Goal: Information Seeking & Learning: Understand process/instructions

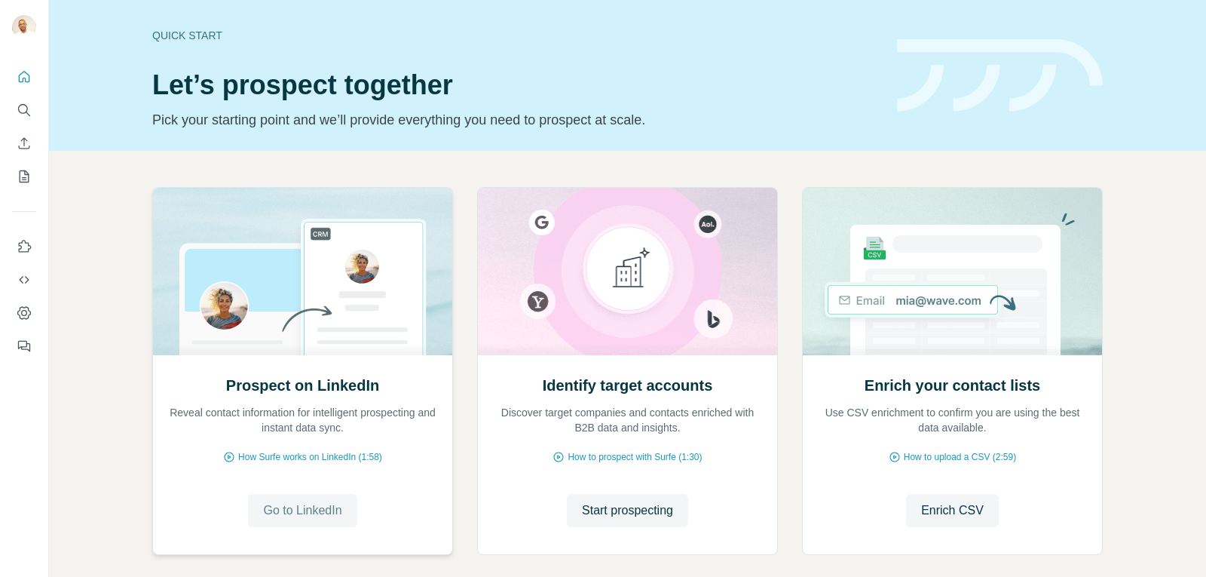
click at [281, 504] on span "Go to LinkedIn" at bounding box center [302, 510] width 78 height 18
click at [23, 112] on icon "Search" at bounding box center [24, 109] width 15 height 15
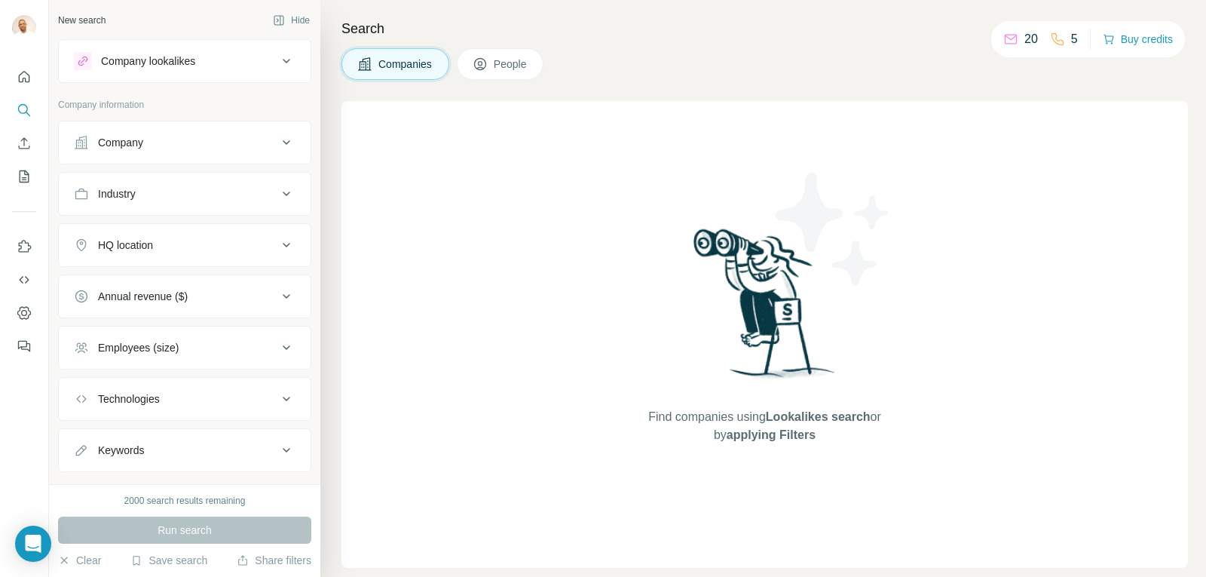
drag, startPoint x: 406, startPoint y: 145, endPoint x: 542, endPoint y: 219, distance: 154.8
click at [476, 212] on div "Find companies using Lookalikes search or by applying Filters" at bounding box center [764, 334] width 846 height 466
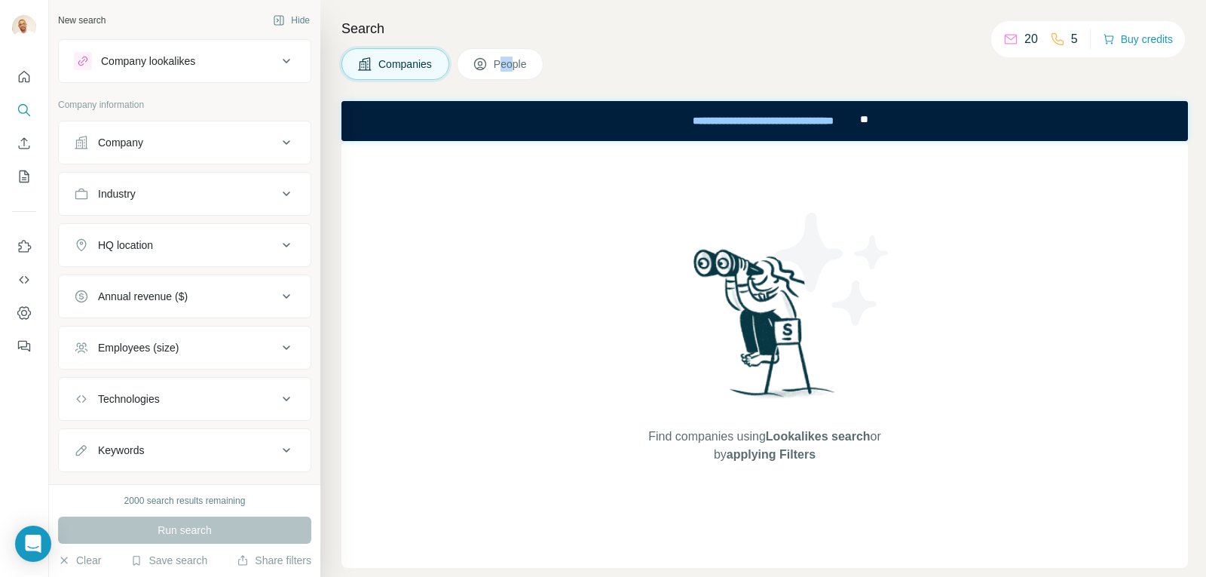
drag, startPoint x: 519, startPoint y: 82, endPoint x: 501, endPoint y: 71, distance: 21.3
click at [501, 72] on div "Search Companies People Find companies using Lookalikes search or by applying F…" at bounding box center [763, 288] width 886 height 577
click at [501, 71] on span "People" at bounding box center [511, 64] width 35 height 15
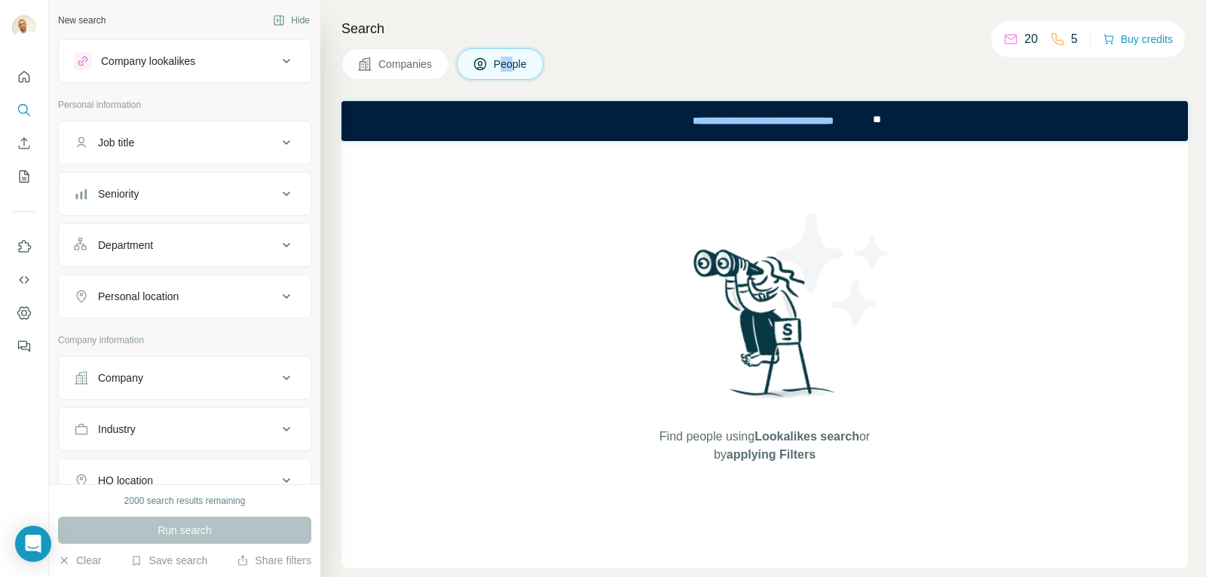
click at [481, 68] on icon at bounding box center [480, 65] width 8 height 8
click at [132, 20] on div "New search Hide" at bounding box center [184, 20] width 253 height 23
click at [137, 8] on div "New search Hide Company lookalikes Personal information Job title Seniority Dep…" at bounding box center [184, 242] width 271 height 484
drag, startPoint x: 197, startPoint y: 10, endPoint x: 81, endPoint y: 38, distance: 119.5
click at [194, 10] on div "New search Hide" at bounding box center [184, 20] width 253 height 23
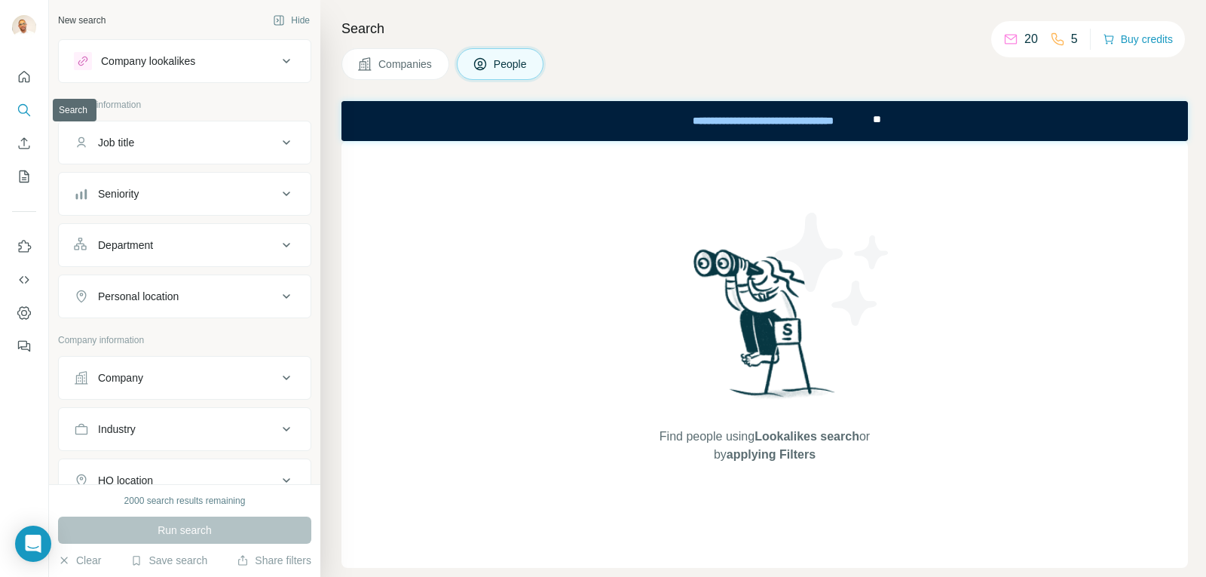
click at [29, 112] on icon "Search" at bounding box center [24, 109] width 15 height 15
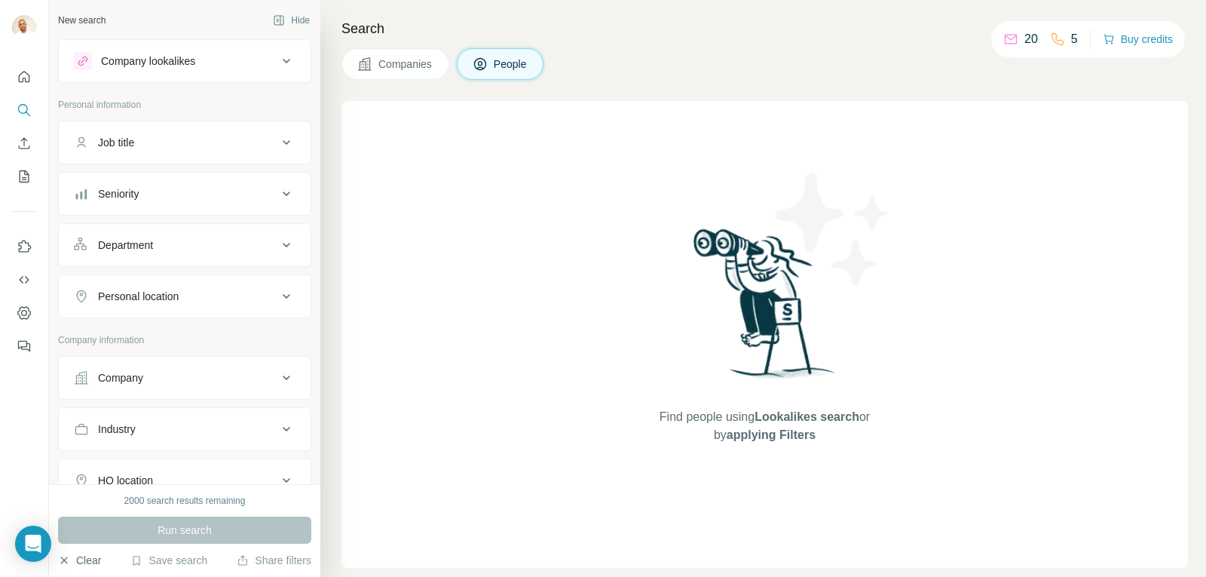
click at [84, 554] on button "Clear" at bounding box center [79, 559] width 43 height 15
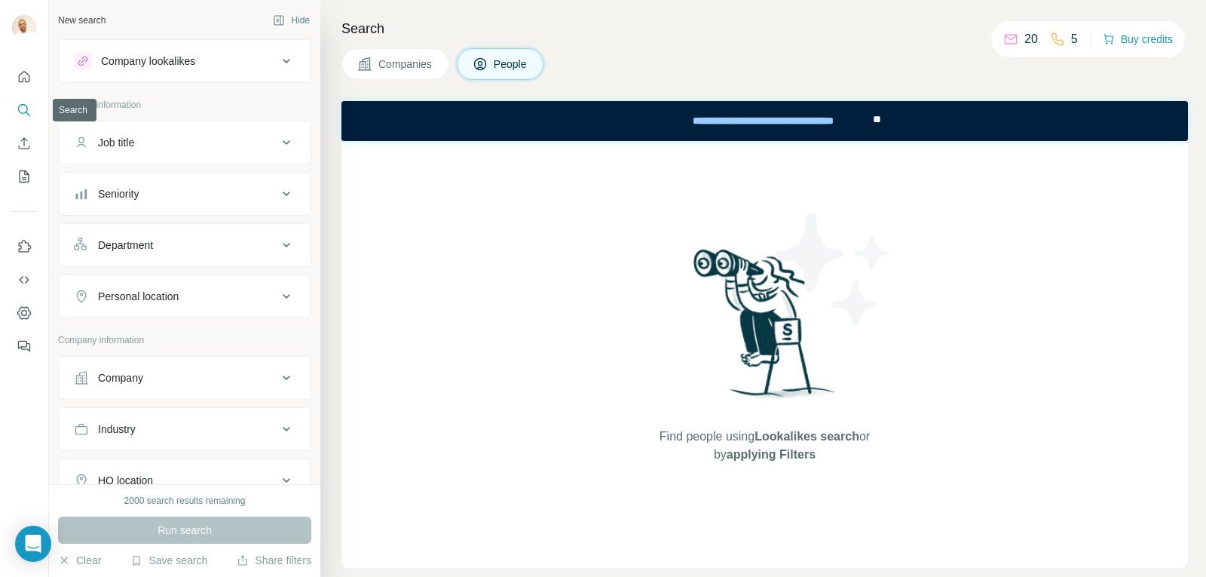
click at [27, 102] on icon "Search" at bounding box center [24, 109] width 15 height 15
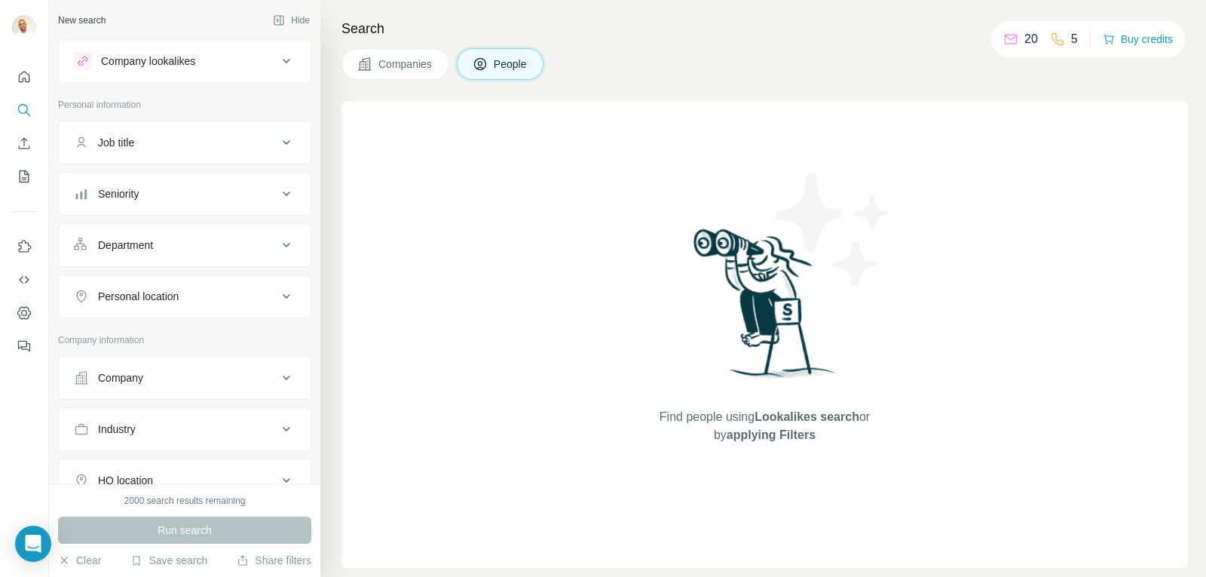
click at [562, 225] on div "Find people using Lookalikes search or by applying Filters" at bounding box center [764, 334] width 846 height 466
drag, startPoint x: 590, startPoint y: 372, endPoint x: 583, endPoint y: 355, distance: 18.2
click at [589, 366] on div "Find people using Lookalikes search or by applying Filters" at bounding box center [764, 334] width 846 height 466
click at [390, 70] on span "Companies" at bounding box center [405, 64] width 55 height 15
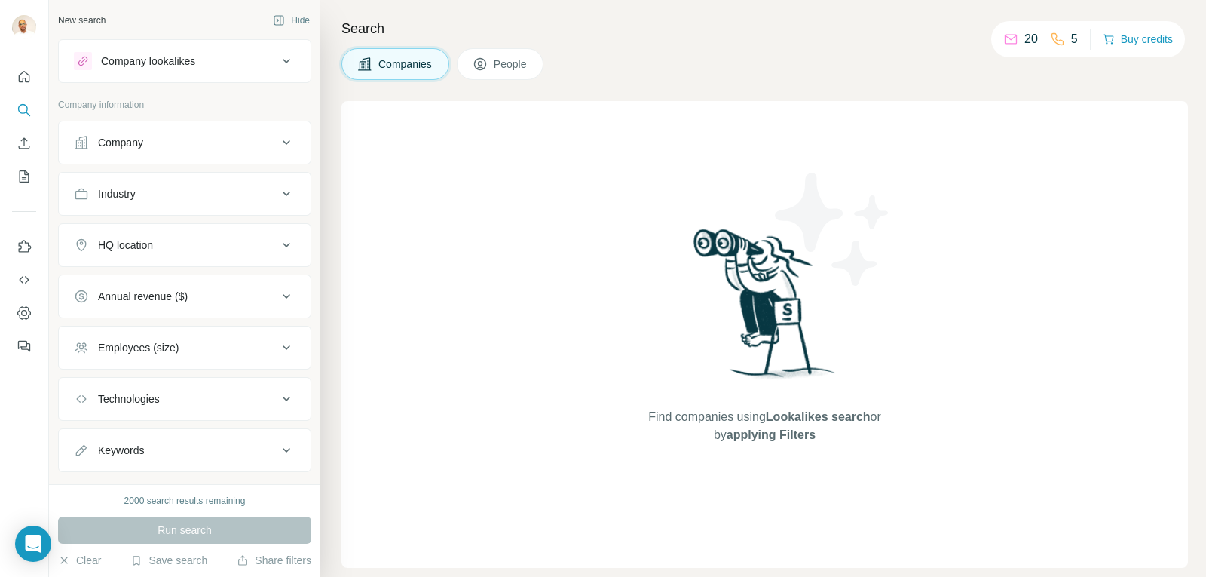
click at [536, 58] on button "People" at bounding box center [500, 64] width 87 height 32
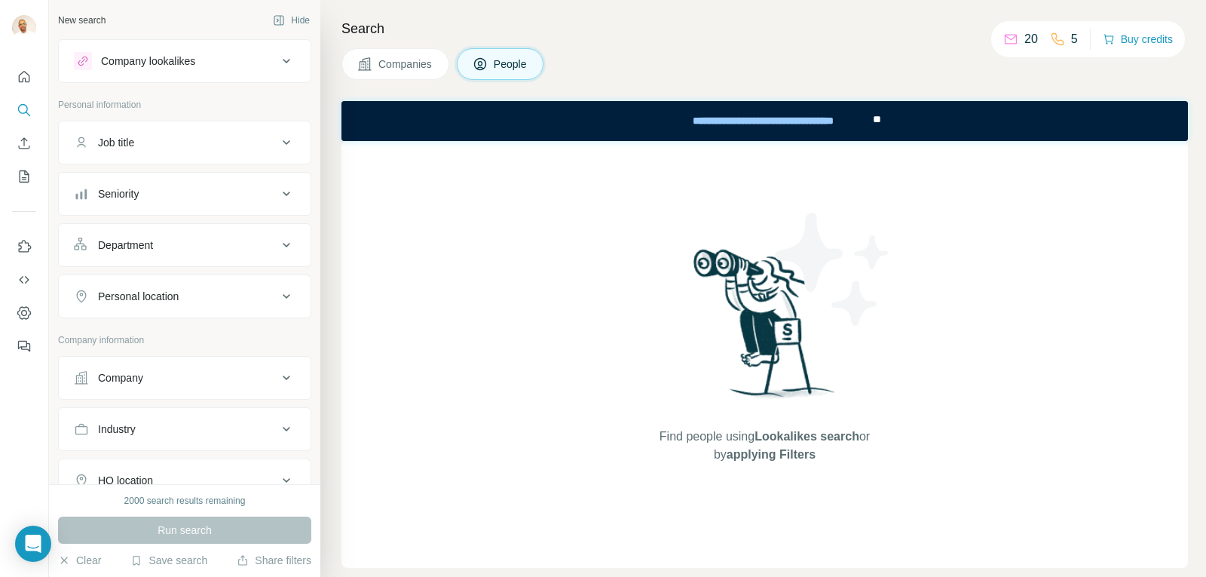
click at [422, 54] on button "Companies" at bounding box center [395, 64] width 108 height 32
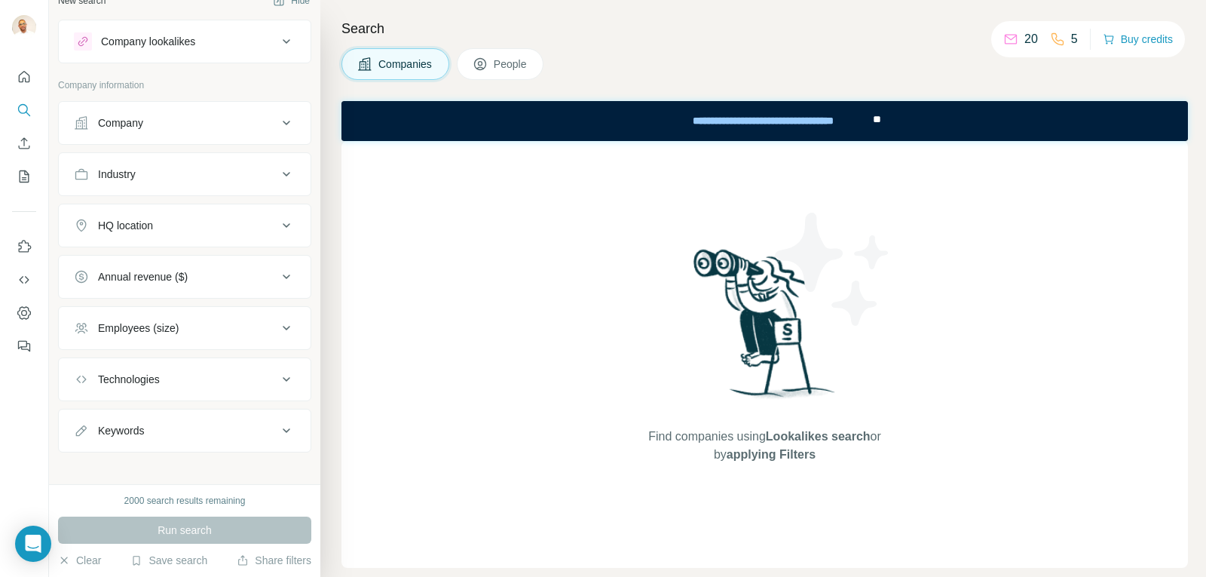
scroll to position [30, 0]
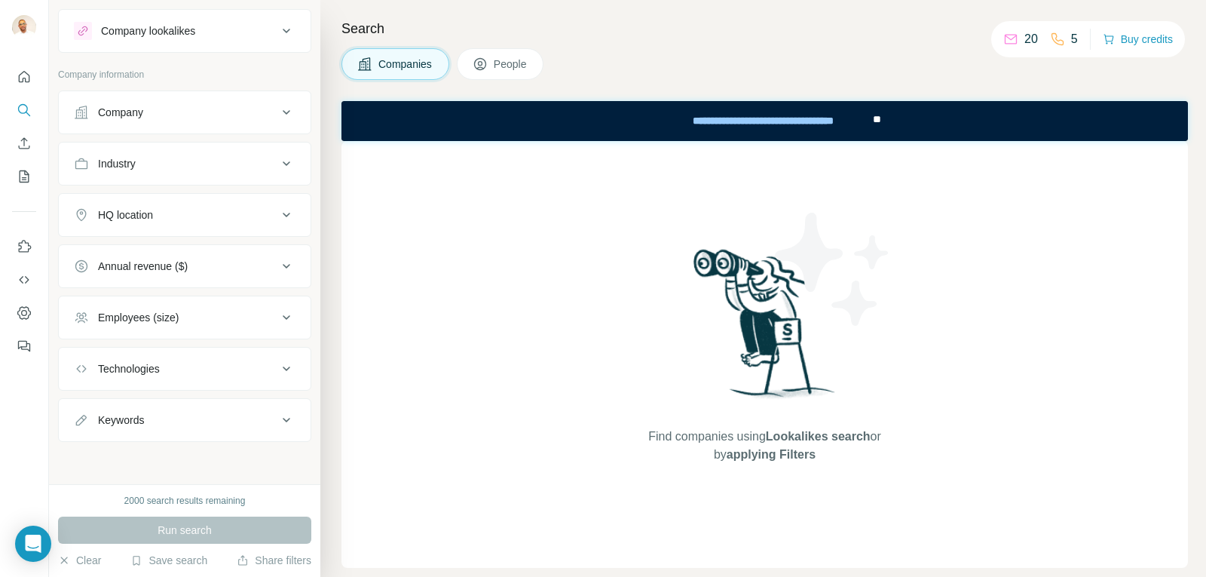
click at [181, 510] on div "2000 search results remaining Run search Clear Save search Share filters" at bounding box center [184, 530] width 271 height 93
click at [185, 494] on div "2000 search results remaining Run search Clear Save search Share filters" at bounding box center [184, 530] width 271 height 93
click at [179, 494] on div "2000 search results remaining" at bounding box center [184, 501] width 121 height 14
click at [179, 496] on div "2000 search results remaining" at bounding box center [184, 501] width 121 height 14
click at [22, 249] on icon "Use Surfe on LinkedIn" at bounding box center [24, 246] width 15 height 15
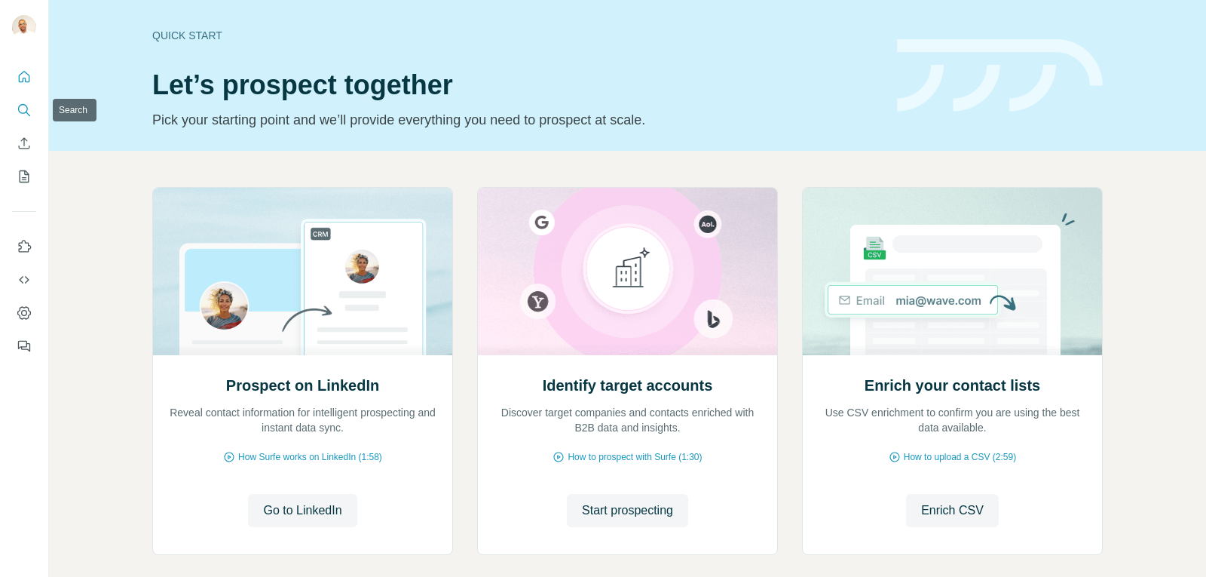
click at [23, 109] on icon "Search" at bounding box center [24, 109] width 15 height 15
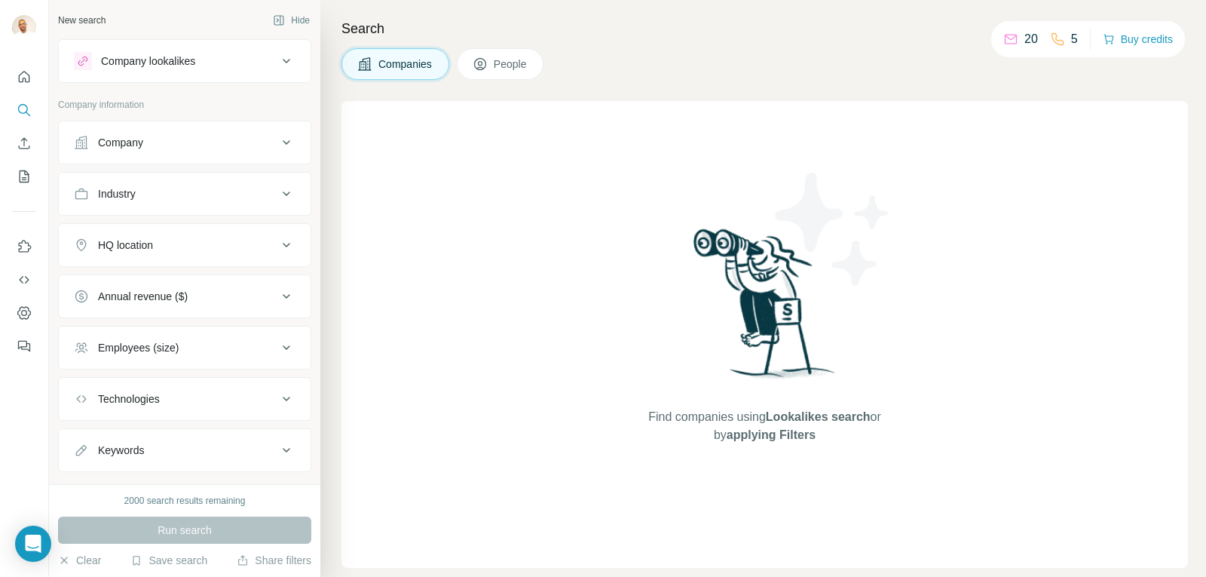
click at [251, 148] on div "Company" at bounding box center [175, 142] width 203 height 15
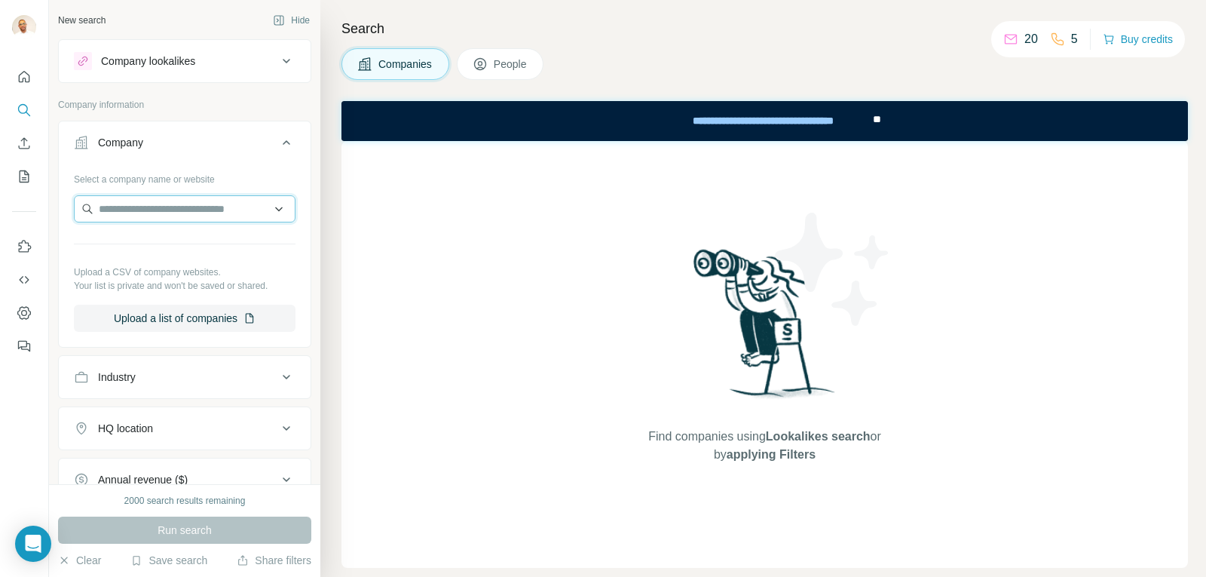
click at [158, 203] on input "text" at bounding box center [185, 208] width 222 height 27
click at [154, 212] on input "text" at bounding box center [185, 208] width 222 height 27
paste input "**********"
type input "**********"
click at [401, 69] on span "Companies" at bounding box center [405, 64] width 55 height 15
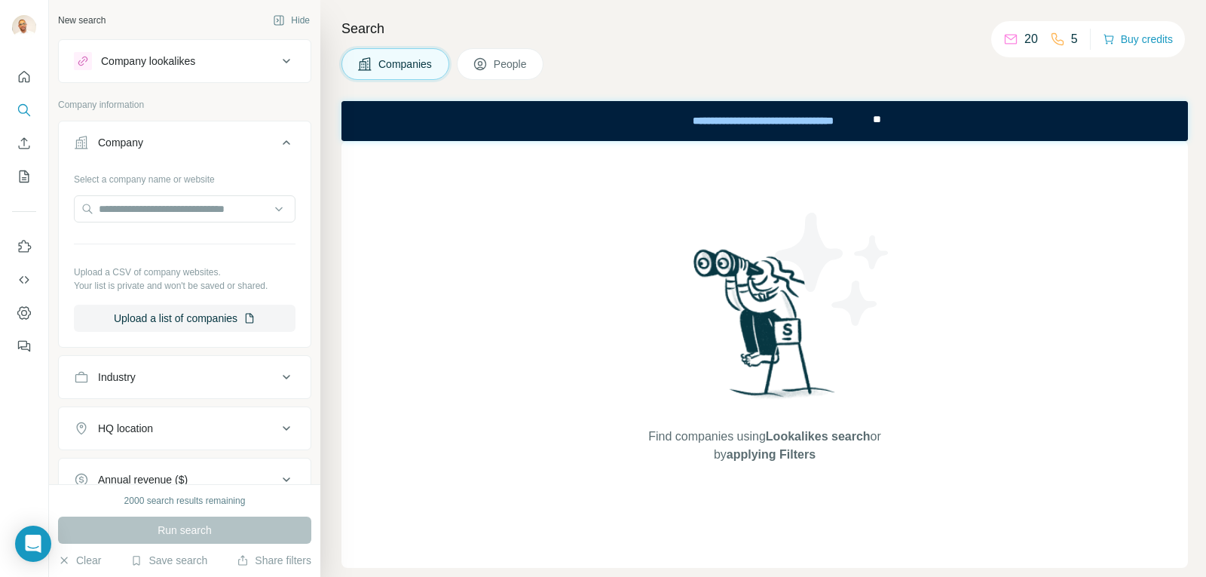
click at [999, 109] on div "**********" at bounding box center [764, 121] width 846 height 40
click at [78, 20] on div "New search" at bounding box center [81, 21] width 47 height 14
click at [204, 57] on div "Company lookalikes" at bounding box center [175, 61] width 203 height 18
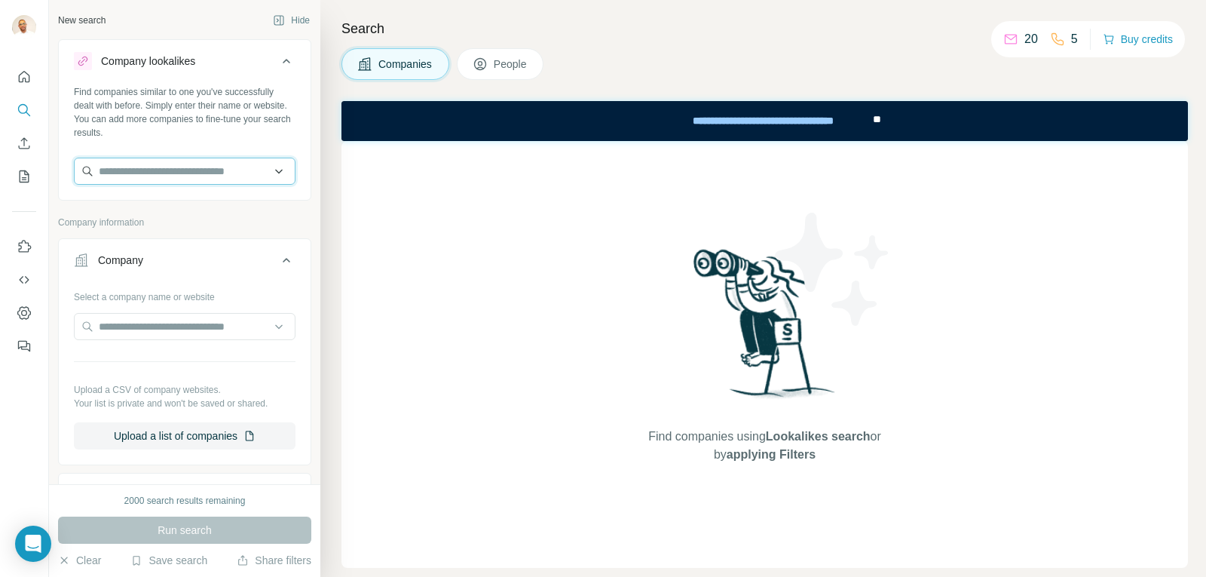
click at [162, 165] on input "text" at bounding box center [185, 171] width 222 height 27
paste input "**********"
type input "**********"
click at [22, 178] on icon "My lists" at bounding box center [24, 176] width 15 height 15
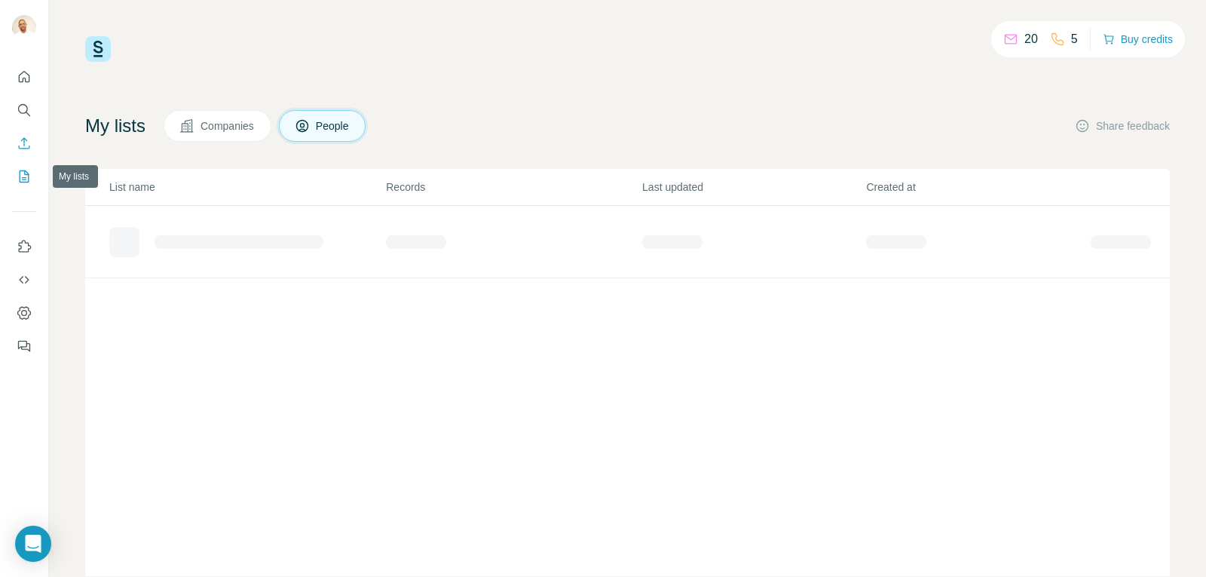
click at [22, 131] on button "Enrich CSV" at bounding box center [24, 143] width 24 height 27
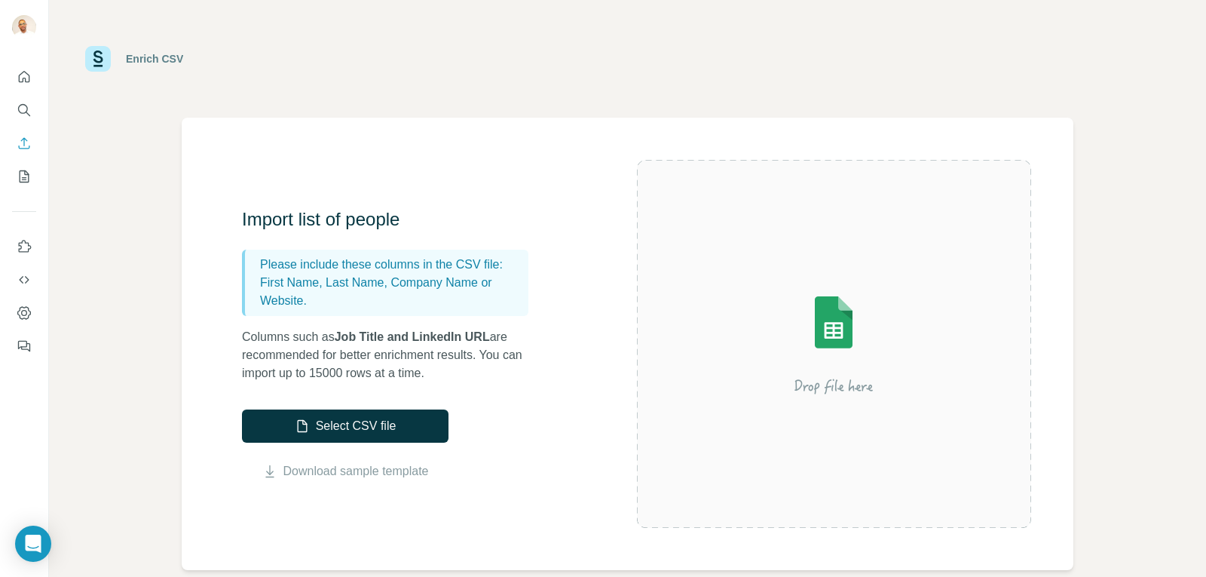
click at [310, 124] on div "Import list of people Please include these columns in the CSV file: First Name,…" at bounding box center [628, 344] width 892 height 452
click at [381, 474] on link "Download sample template" at bounding box center [355, 471] width 145 height 18
click at [31, 76] on icon "Quick start" at bounding box center [24, 76] width 15 height 15
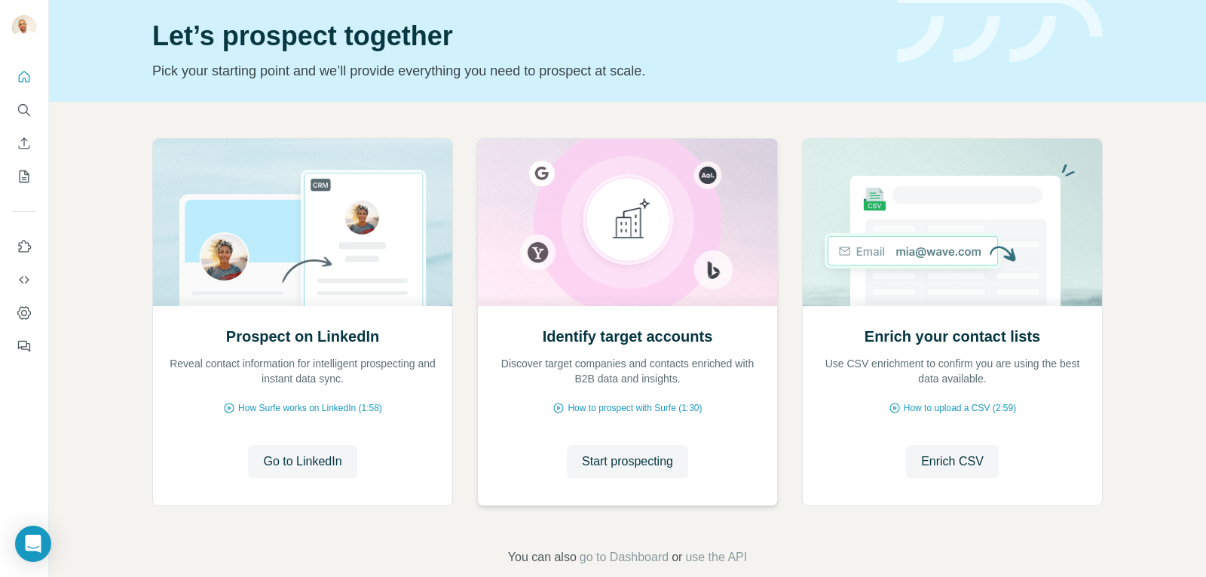
scroll to position [75, 0]
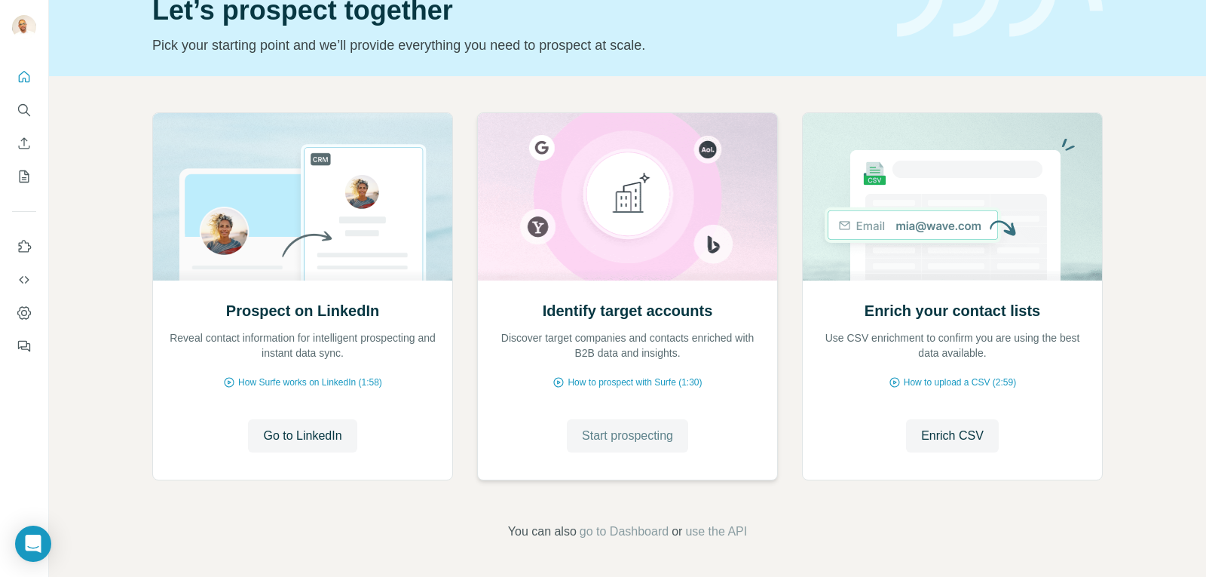
click at [632, 429] on span "Start prospecting" at bounding box center [627, 436] width 91 height 18
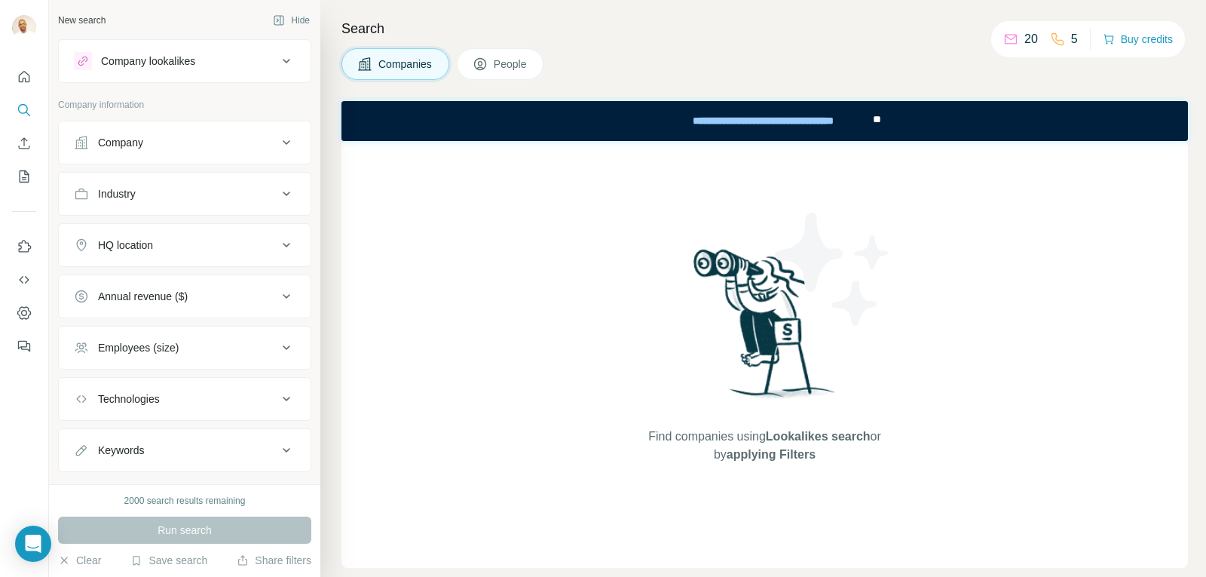
click at [415, 66] on span "Companies" at bounding box center [405, 64] width 55 height 15
click at [519, 71] on span "People" at bounding box center [511, 64] width 35 height 15
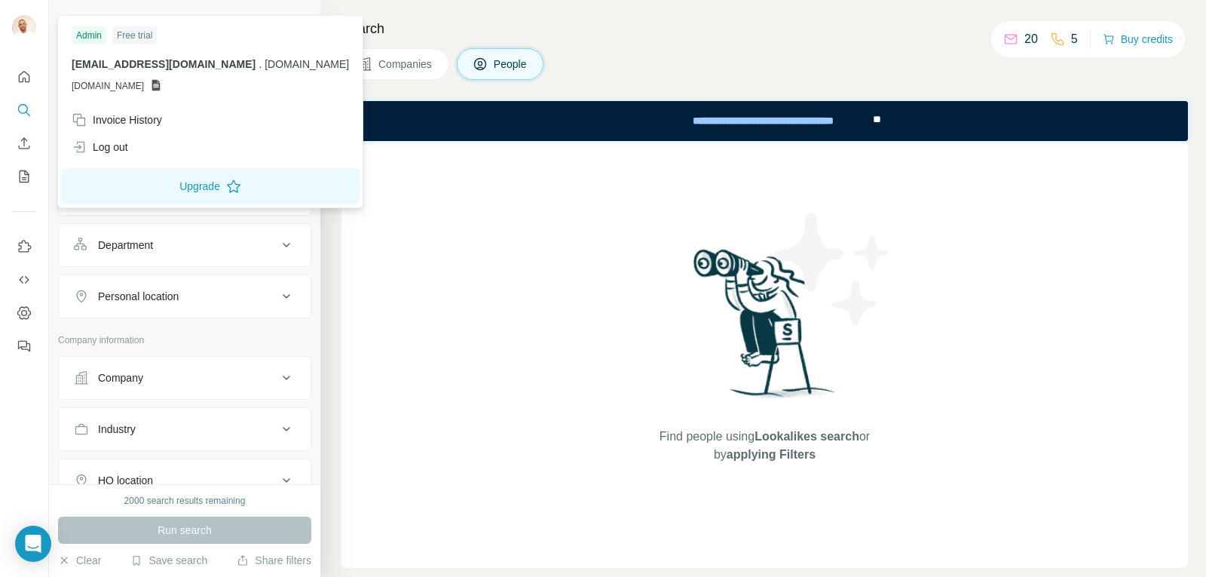
click at [26, 18] on img at bounding box center [24, 27] width 24 height 24
drag, startPoint x: 425, startPoint y: 268, endPoint x: 391, endPoint y: 268, distance: 33.9
click at [425, 269] on div "Find people using Lookalikes search or by applying Filters" at bounding box center [764, 354] width 846 height 427
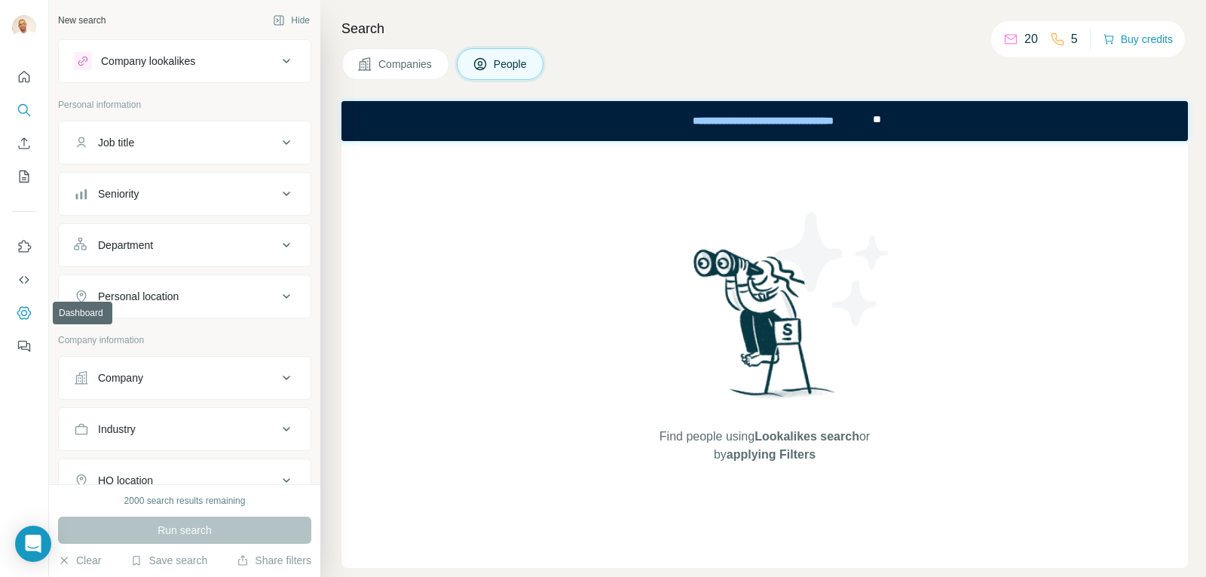
click at [27, 312] on icon "Dashboard" at bounding box center [24, 312] width 15 height 15
